Goal: Find specific page/section: Find specific page/section

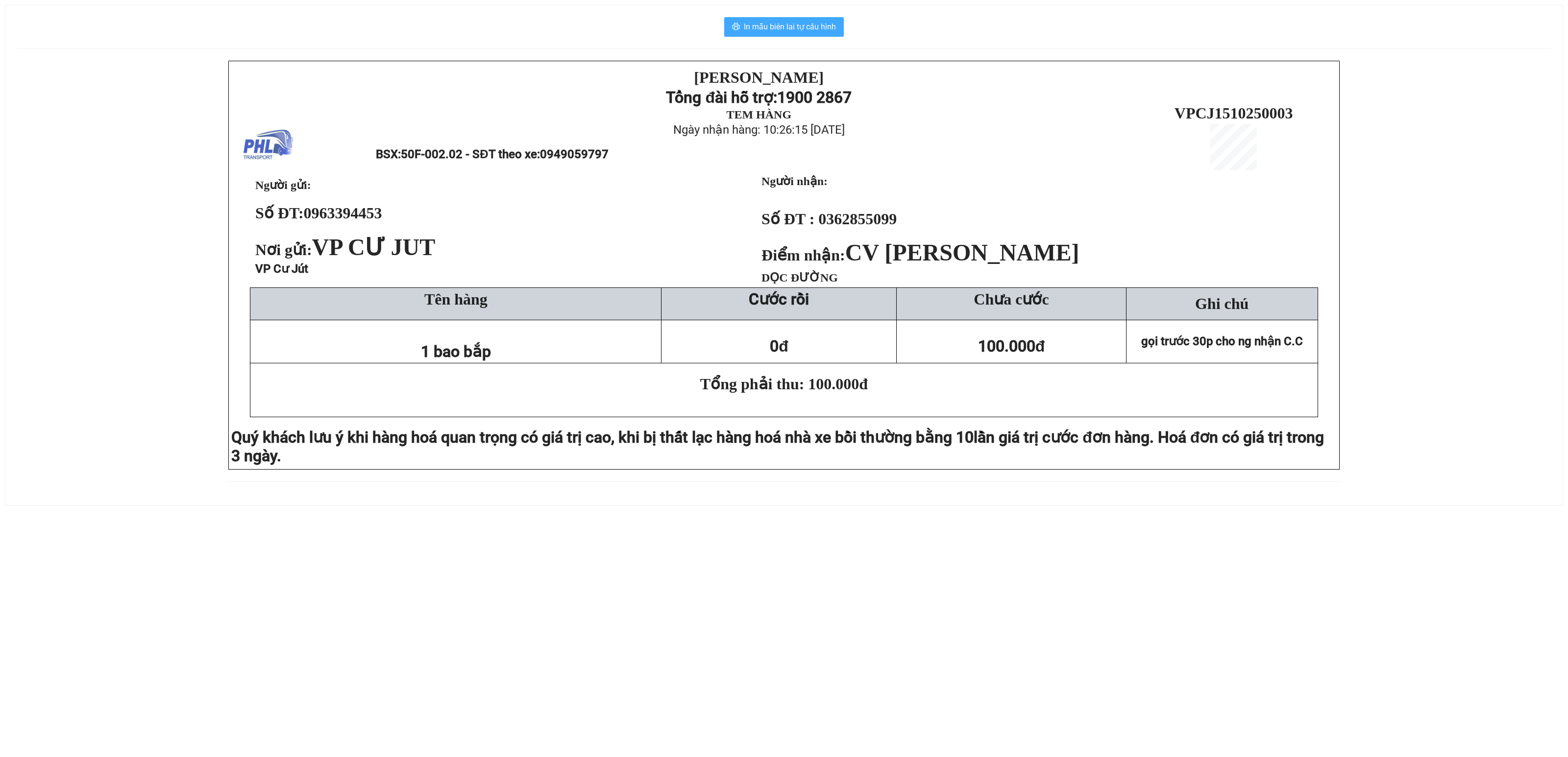
click at [798, 32] on span "In mẫu biên lai tự cấu hình" at bounding box center [789, 26] width 92 height 12
